Goal: Navigation & Orientation: Find specific page/section

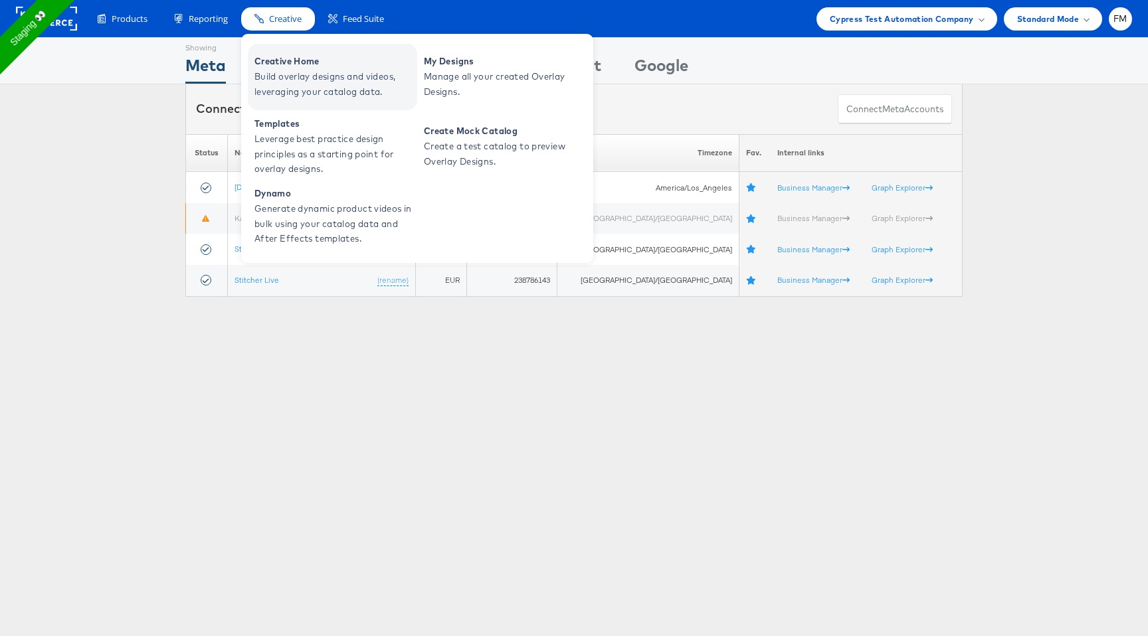
click at [349, 78] on span "Build overlay designs and videos, leveraging your catalog data." at bounding box center [333, 84] width 159 height 31
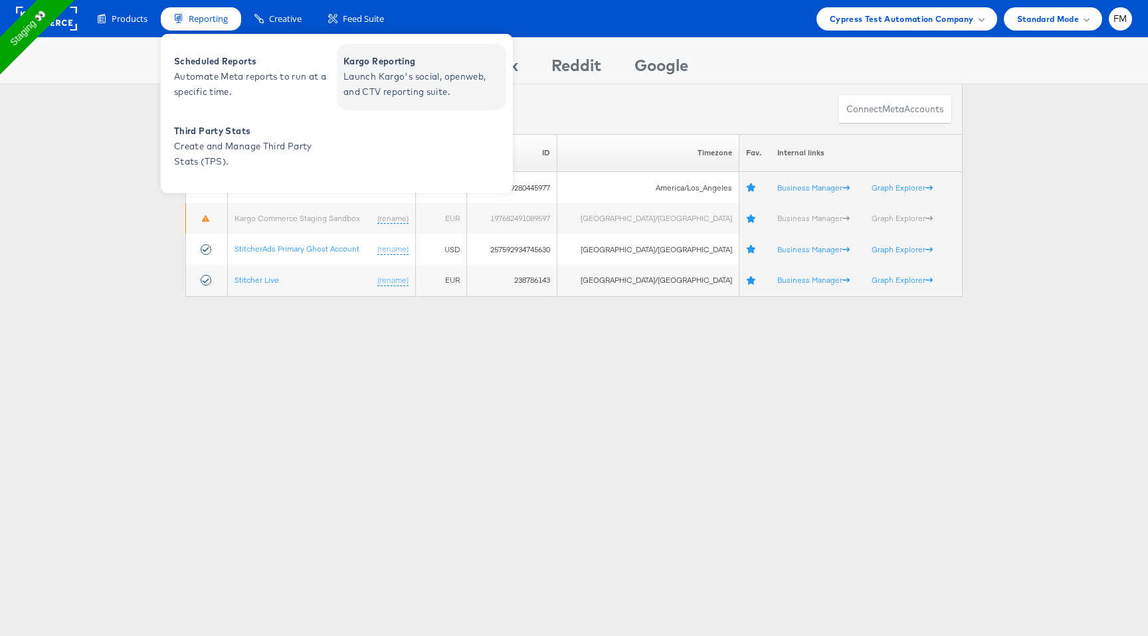
click at [381, 96] on span "Launch Kargo's social, openweb, and CTV reporting suite." at bounding box center [422, 84] width 159 height 31
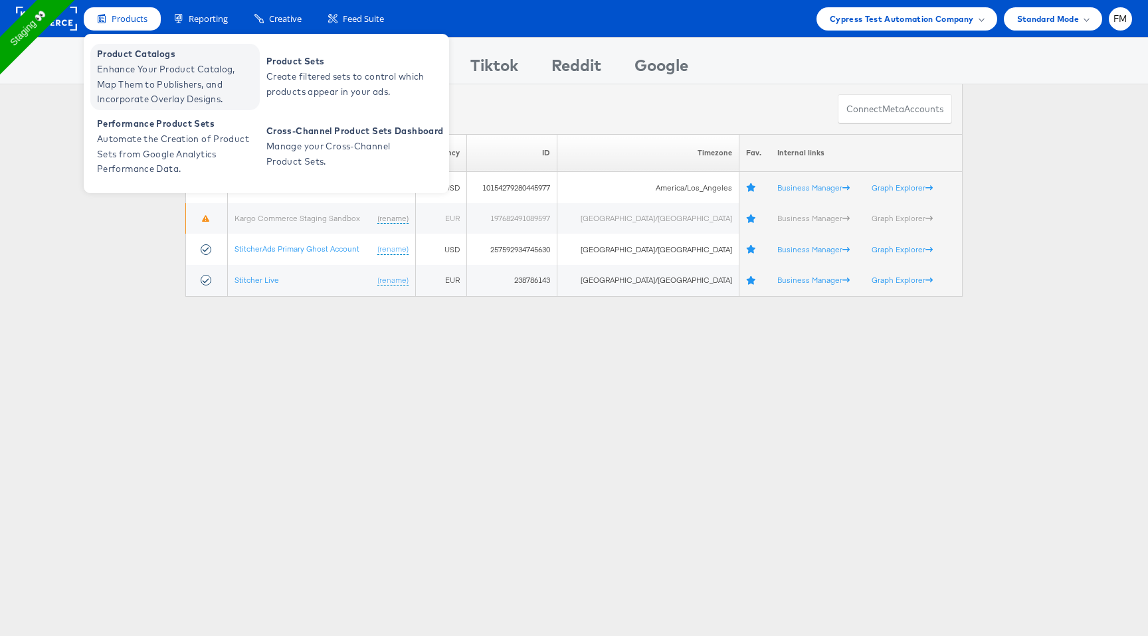
click at [143, 73] on span "Enhance Your Product Catalog, Map Them to Publishers, and Incorporate Overlay D…" at bounding box center [176, 84] width 159 height 45
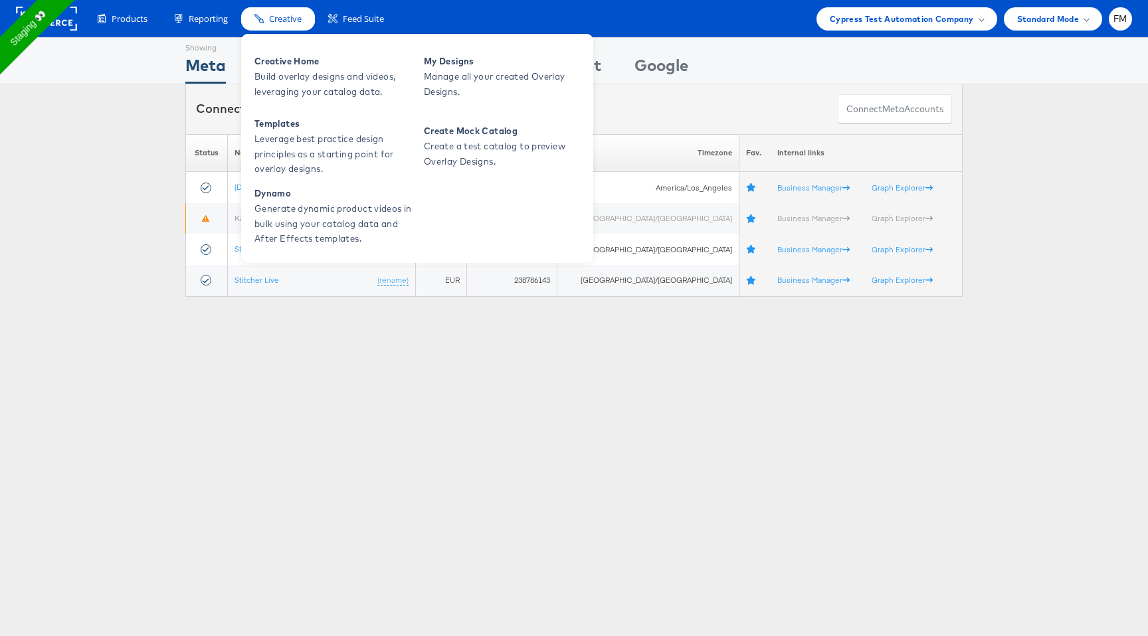
click at [293, 28] on div "Creative" at bounding box center [278, 18] width 74 height 23
click at [294, 66] on span "Creative Home" at bounding box center [333, 61] width 159 height 15
click at [450, 70] on span "Manage all your created Overlay Designs." at bounding box center [503, 84] width 159 height 31
